Goal: Information Seeking & Learning: Learn about a topic

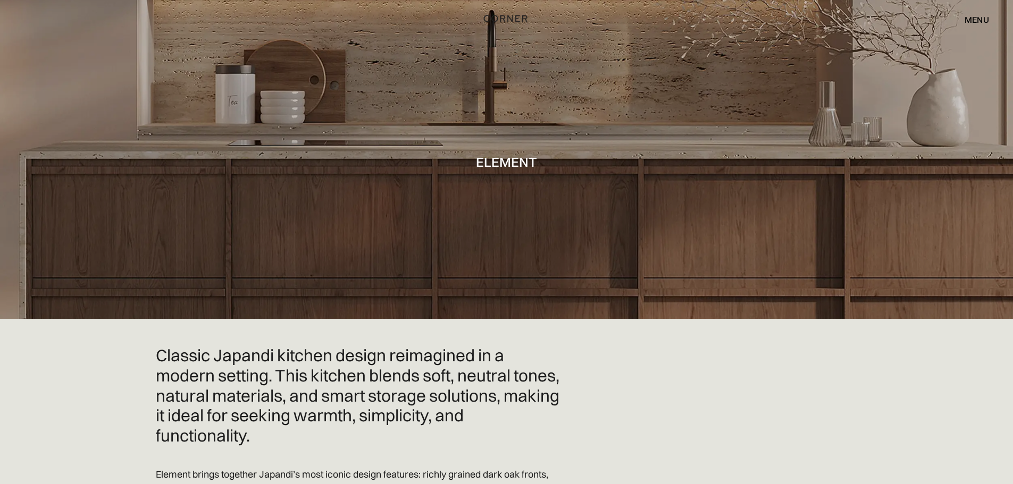
click at [509, 18] on img "home" at bounding box center [506, 19] width 44 height 14
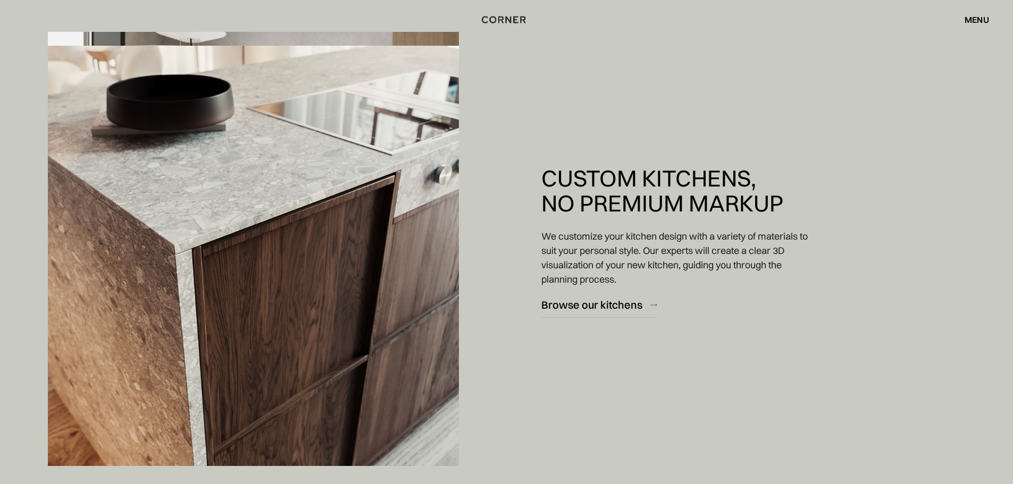
scroll to position [1488, 0]
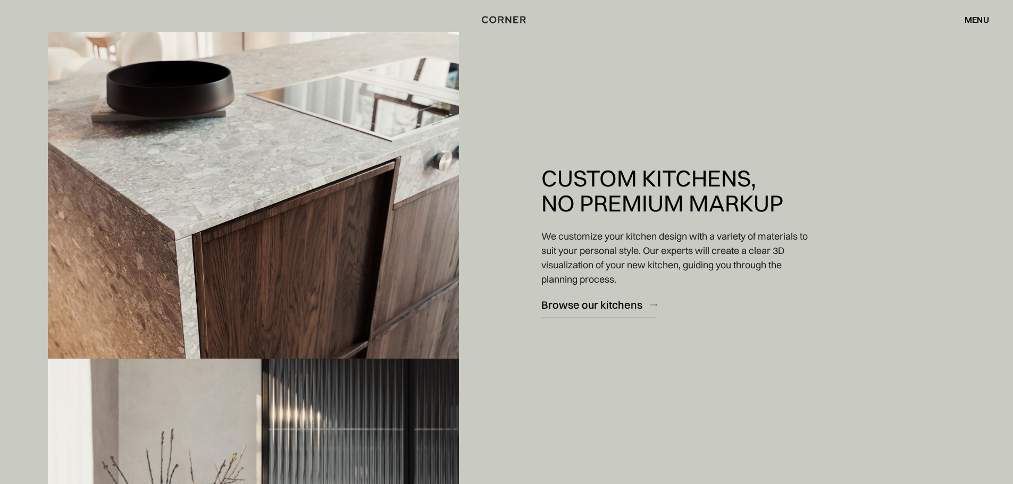
click at [282, 256] on img at bounding box center [253, 242] width 411 height 420
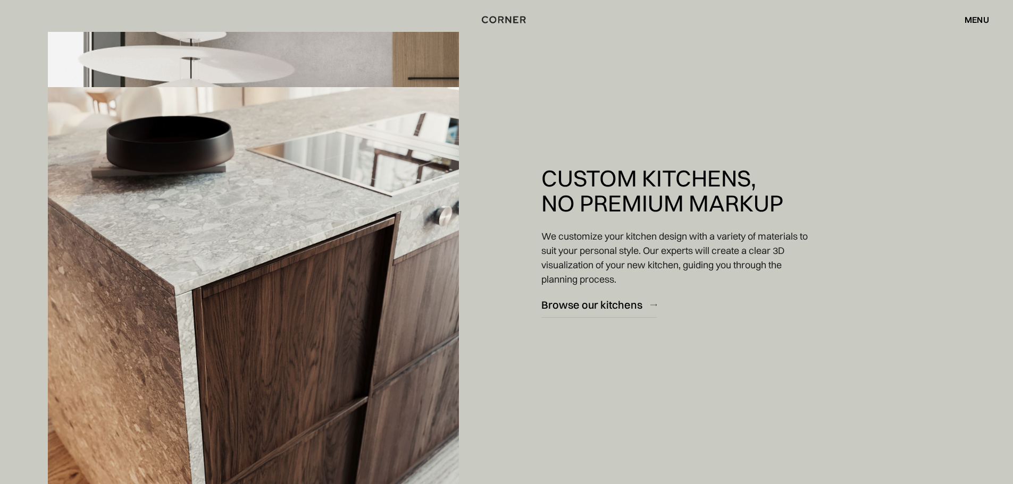
scroll to position [1595, 0]
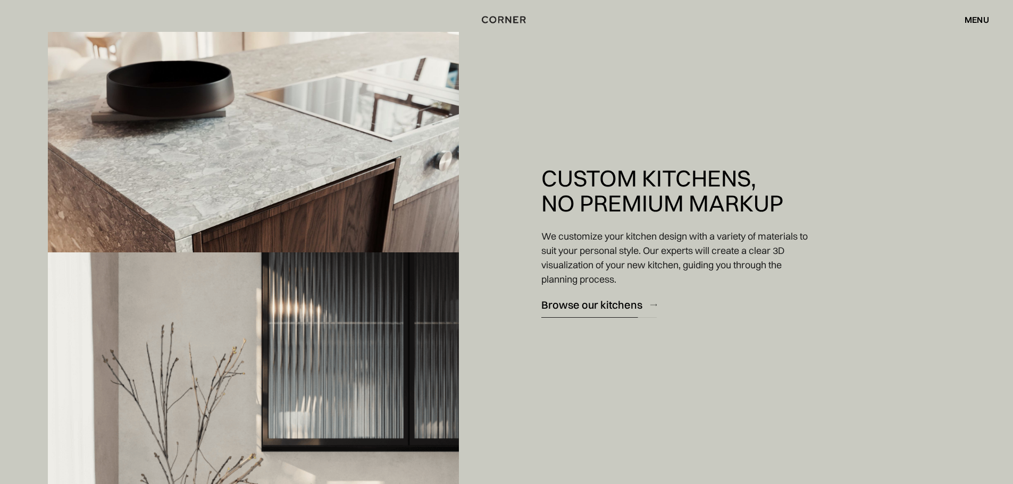
click at [587, 298] on div "Browse our kitchens" at bounding box center [591, 305] width 101 height 14
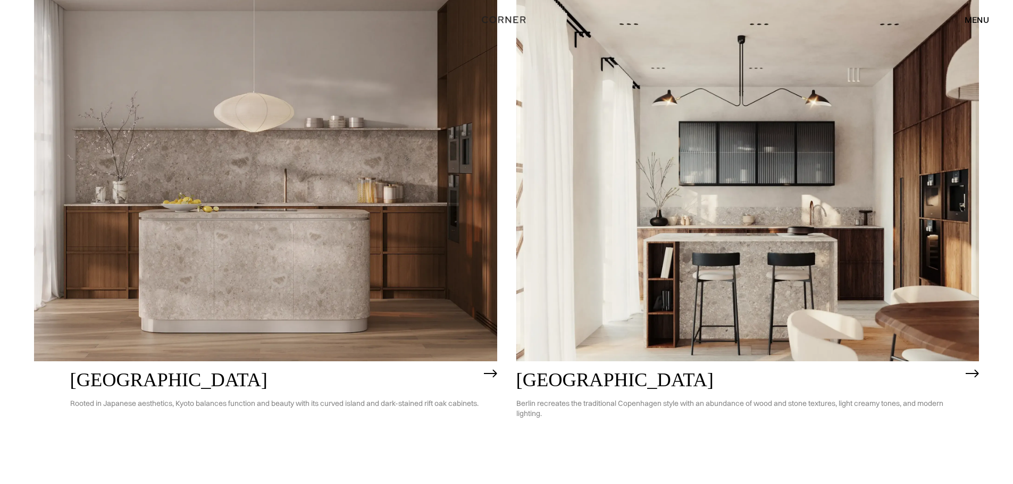
scroll to position [577, 0]
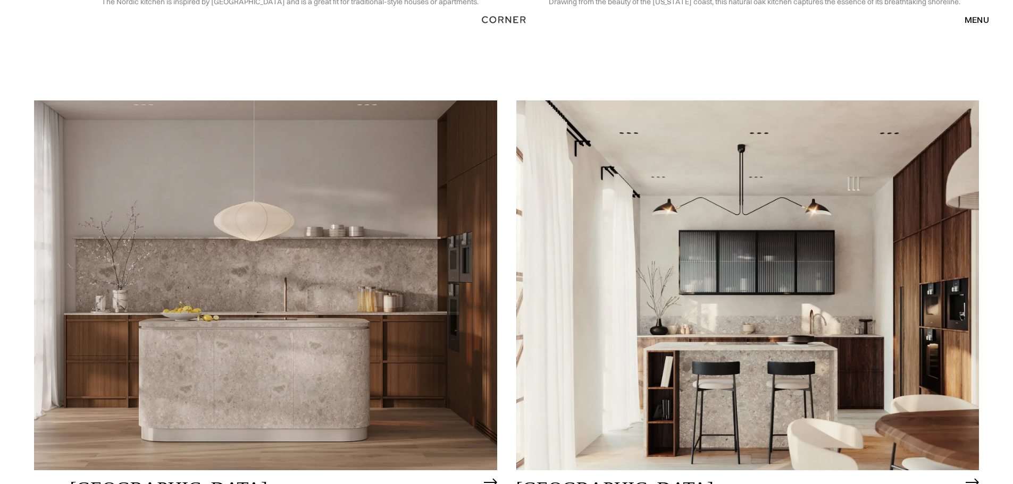
click at [249, 227] on img at bounding box center [265, 285] width 463 height 370
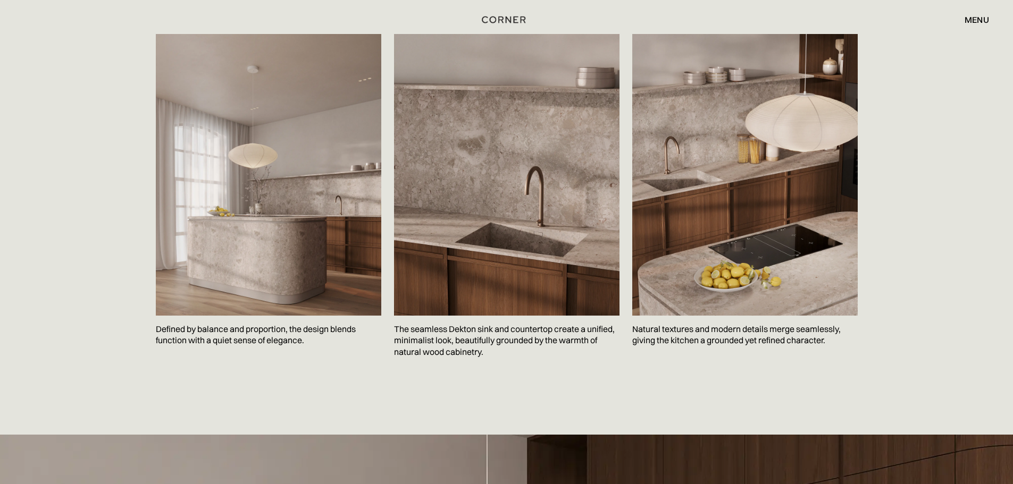
scroll to position [1488, 0]
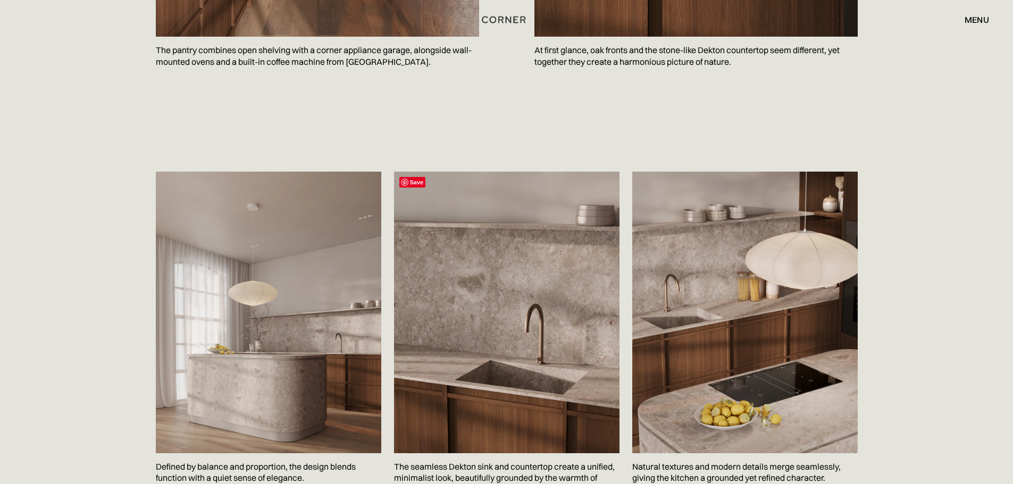
click at [517, 287] on img at bounding box center [506, 313] width 225 height 282
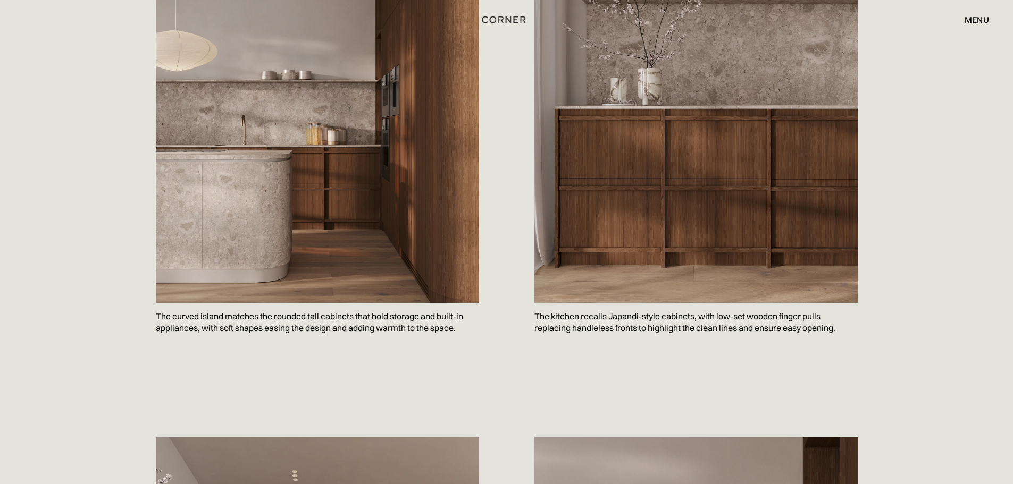
scroll to position [0, 0]
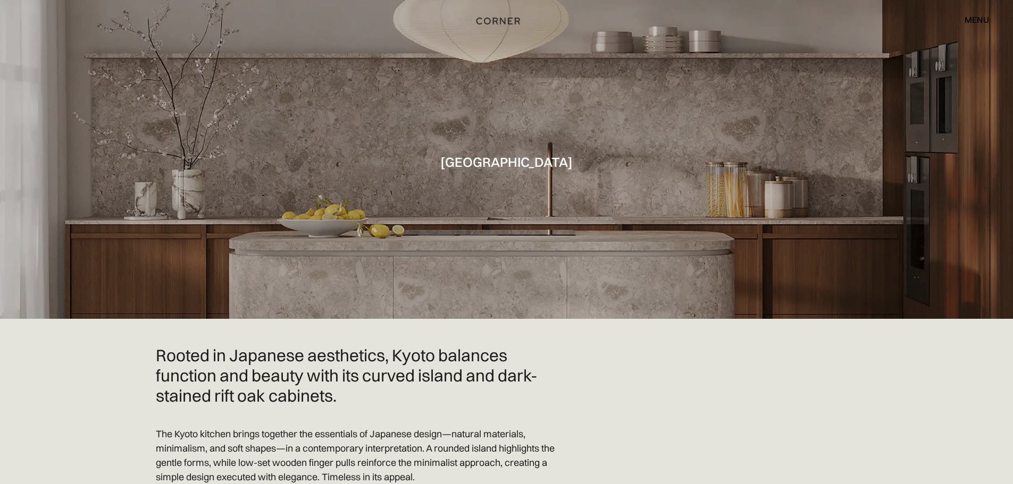
click at [497, 22] on img "home" at bounding box center [498, 21] width 44 height 14
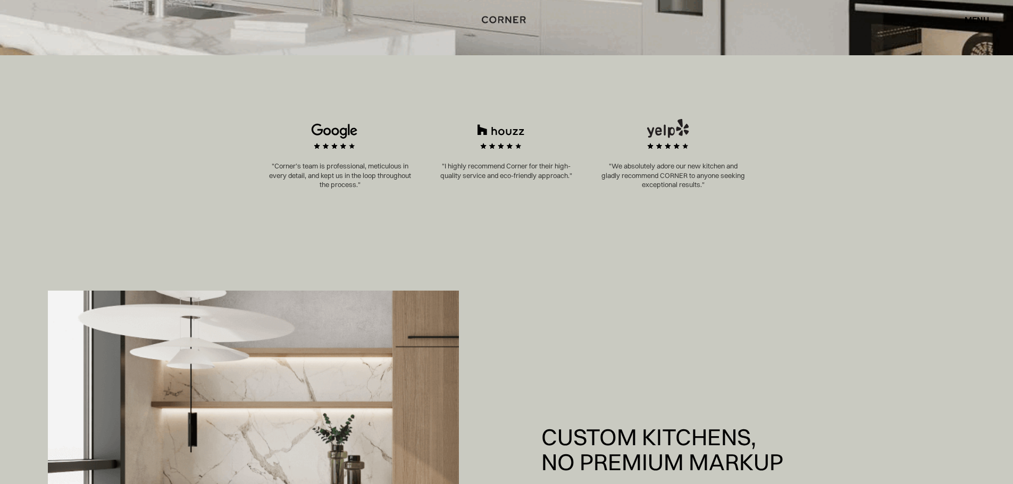
scroll to position [585, 0]
